Goal: Check status: Check status

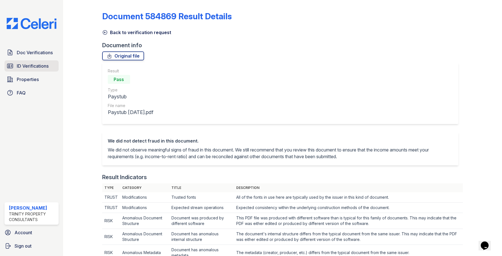
scroll to position [251, 0]
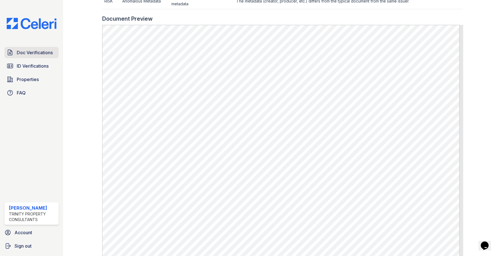
click at [22, 57] on link "Doc Verifications" at bounding box center [31, 52] width 54 height 11
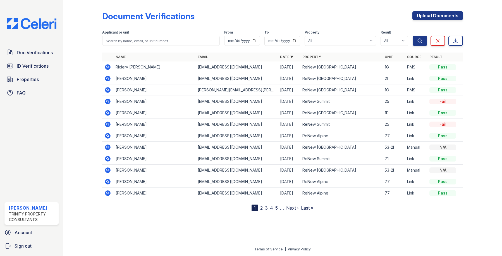
click at [107, 78] on icon at bounding box center [107, 77] width 1 height 1
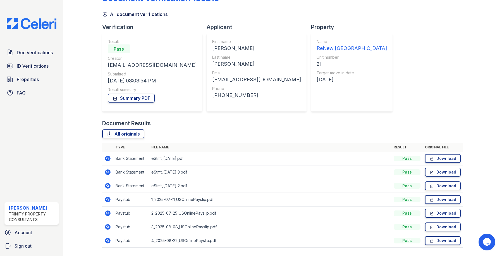
scroll to position [28, 0]
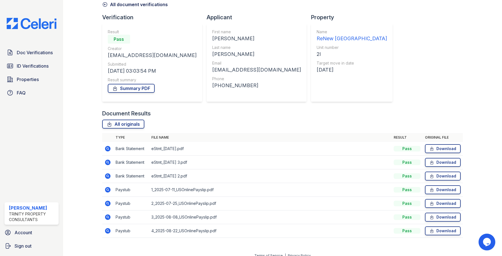
click at [107, 230] on icon at bounding box center [107, 229] width 1 height 1
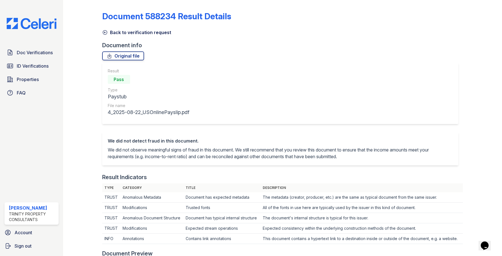
click at [104, 33] on icon at bounding box center [105, 33] width 6 height 6
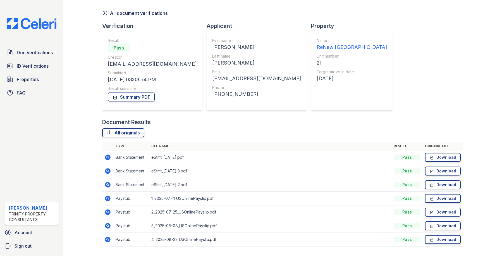
scroll to position [34, 0]
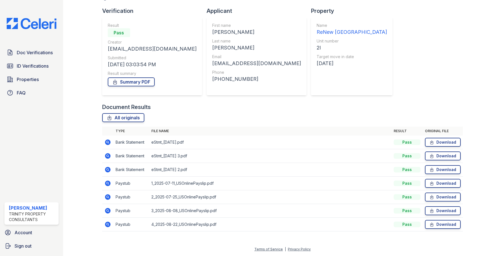
click at [109, 210] on icon at bounding box center [108, 211] width 6 height 6
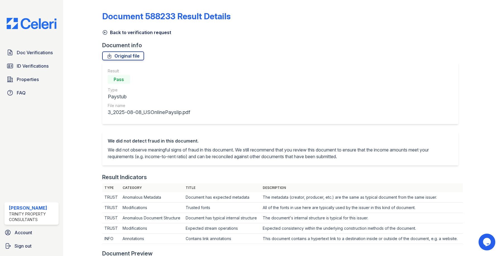
click at [343, 126] on div "Result Pass Type Paystub File name 3_2025-08-08_USOnlinePayslip.pdf" at bounding box center [282, 97] width 361 height 69
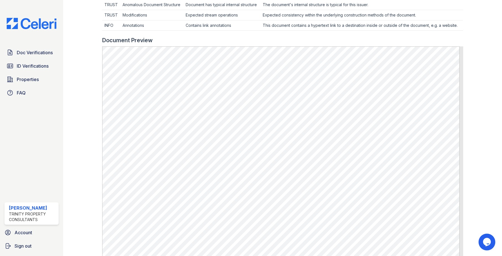
scroll to position [223, 0]
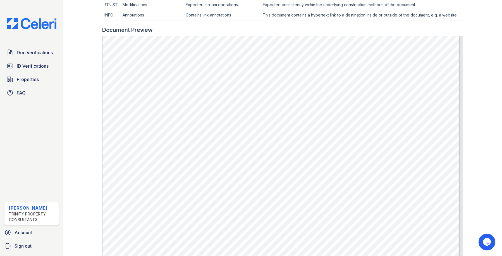
click at [485, 51] on div at bounding box center [478, 35] width 30 height 513
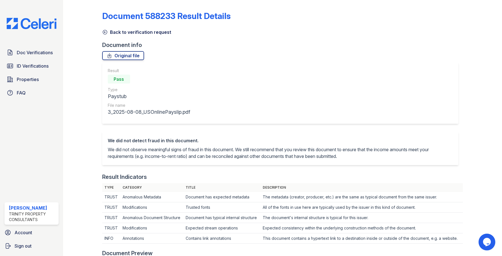
scroll to position [0, 0]
click at [104, 30] on icon at bounding box center [105, 32] width 4 height 4
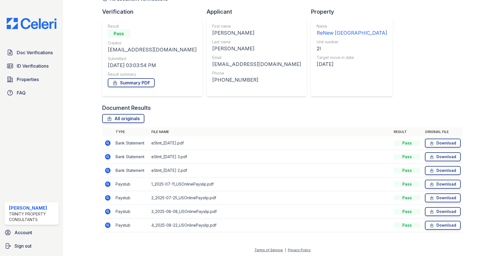
scroll to position [34, 0]
click at [107, 223] on icon at bounding box center [107, 224] width 7 height 7
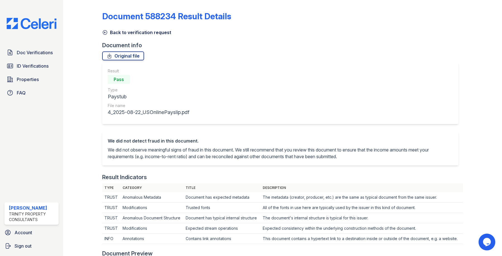
click at [104, 32] on icon at bounding box center [105, 32] width 4 height 4
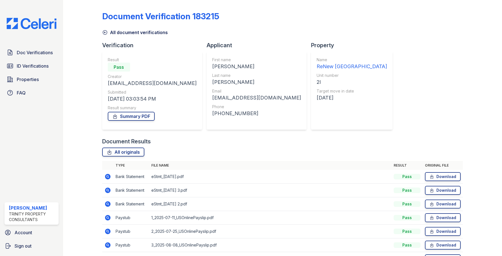
click at [105, 30] on icon at bounding box center [105, 32] width 4 height 4
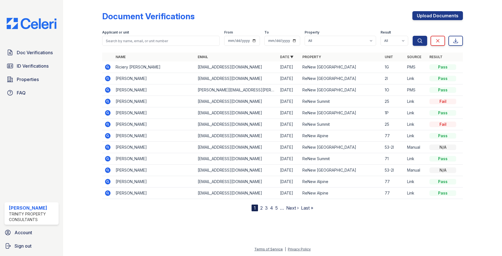
click at [107, 65] on icon at bounding box center [108, 67] width 6 height 6
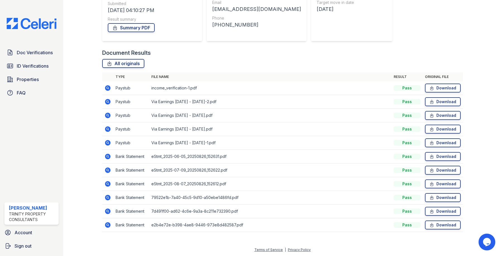
scroll to position [89, 0]
click at [107, 141] on icon at bounding box center [107, 141] width 1 height 1
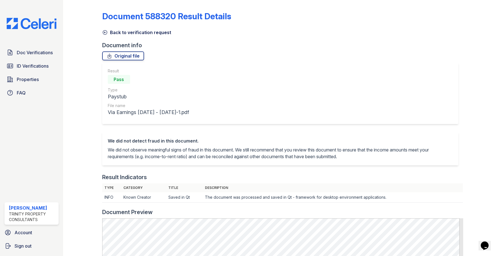
click at [104, 32] on icon at bounding box center [105, 32] width 4 height 4
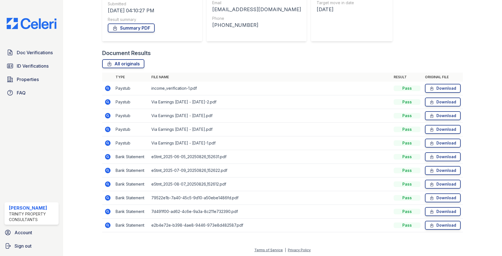
scroll to position [89, 0]
click at [108, 99] on icon at bounding box center [108, 101] width 6 height 6
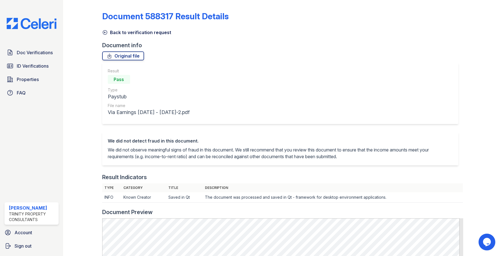
click at [105, 33] on icon at bounding box center [105, 33] width 6 height 6
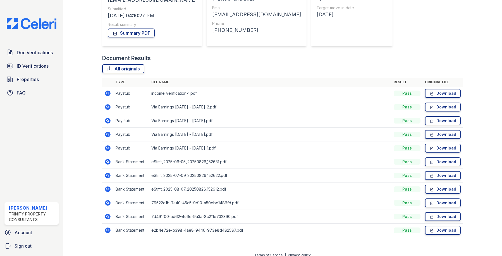
scroll to position [84, 0]
click at [107, 133] on icon at bounding box center [107, 133] width 1 height 1
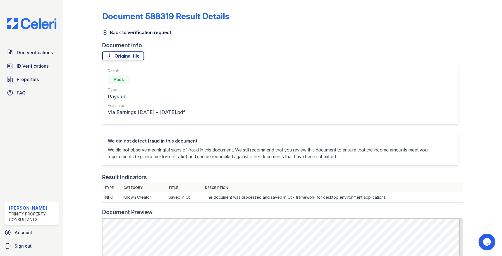
click at [104, 31] on icon at bounding box center [105, 33] width 6 height 6
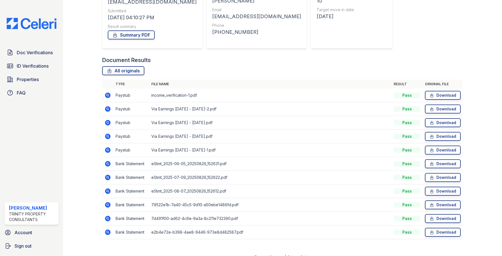
scroll to position [84, 0]
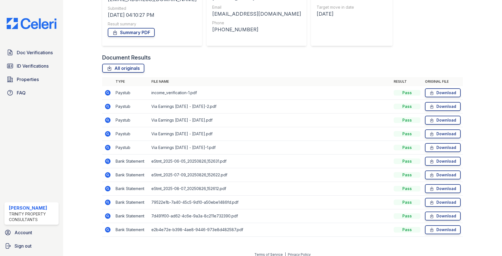
click at [107, 120] on icon at bounding box center [107, 119] width 1 height 1
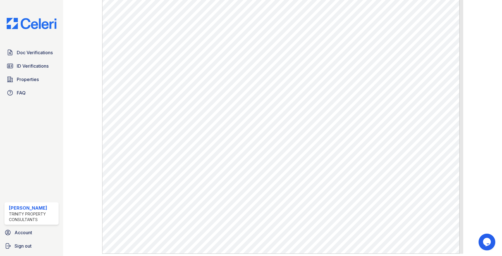
scroll to position [223, 0]
click at [83, 73] on div at bounding box center [87, 14] width 30 height 471
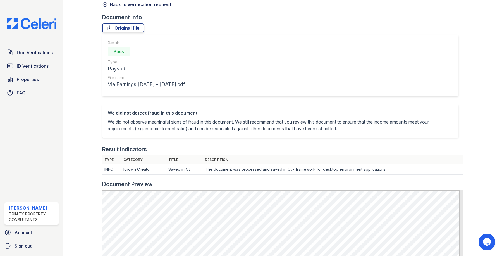
scroll to position [0, 0]
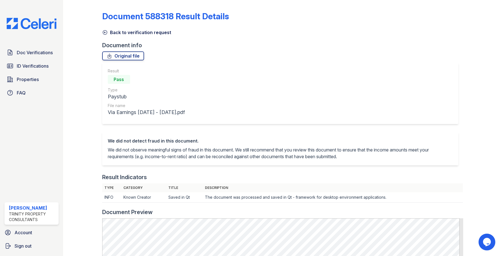
click at [104, 32] on icon at bounding box center [105, 32] width 4 height 4
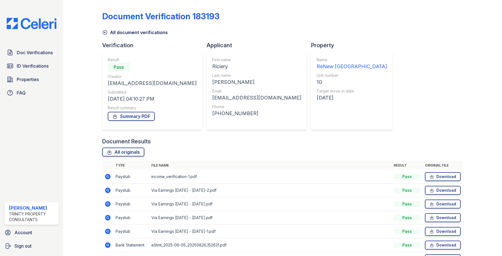
click at [387, 73] on div "Document Verification 183193 All document verifications Verification Result Pas…" at bounding box center [282, 163] width 361 height 323
click at [397, 64] on div "Document Verification 183193 All document verifications Verification Result Pas…" at bounding box center [282, 163] width 361 height 323
